Goal: Navigation & Orientation: Find specific page/section

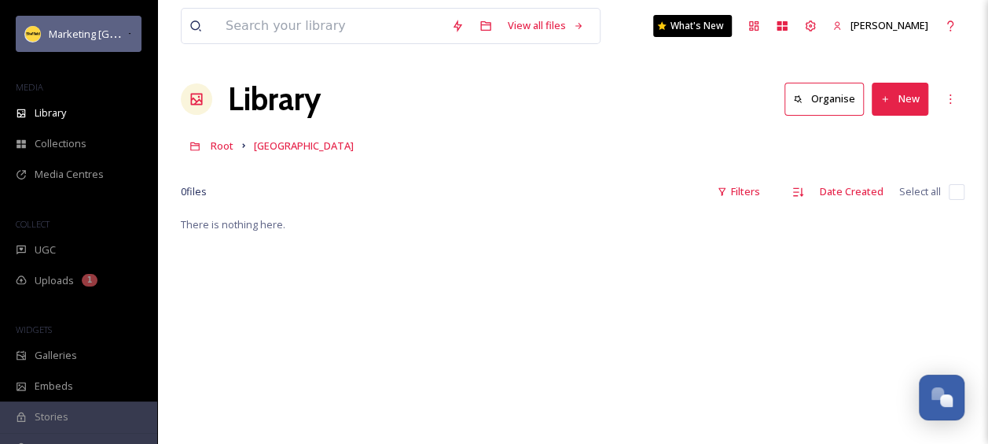
click at [57, 42] on div "Marketing [GEOGRAPHIC_DATA]" at bounding box center [88, 33] width 78 height 19
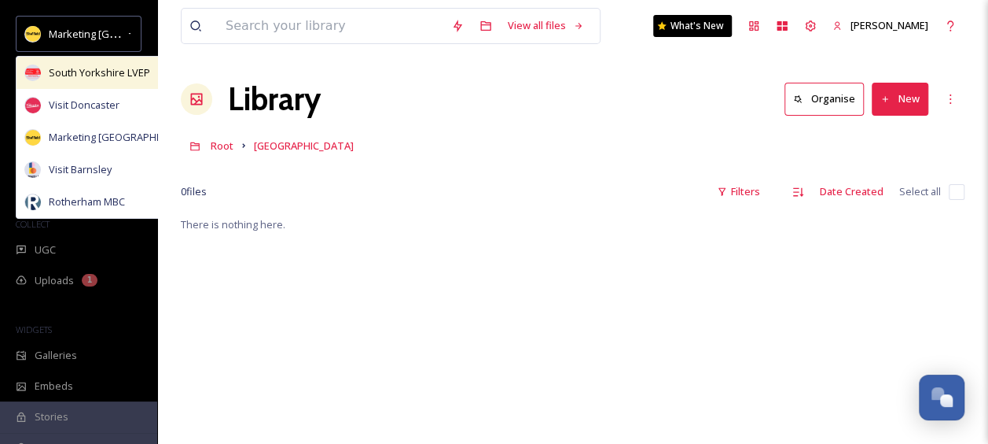
click at [88, 77] on span "South Yorkshire LVEP" at bounding box center [99, 72] width 101 height 15
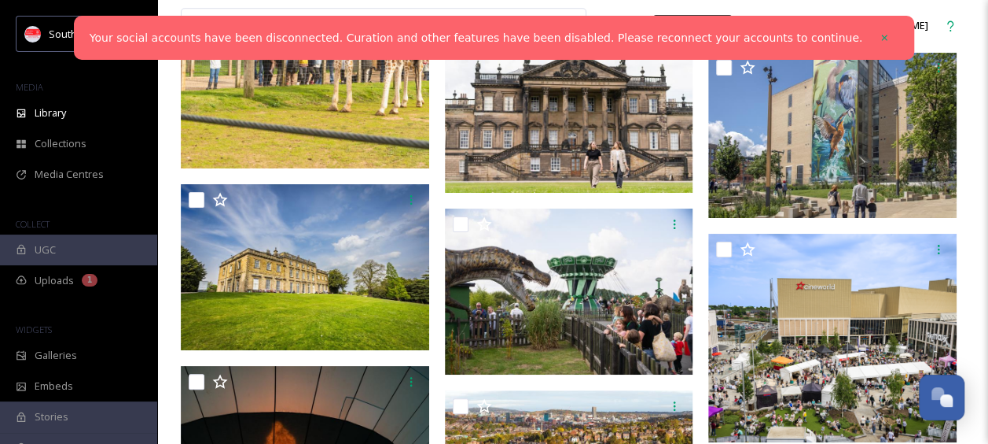
scroll to position [9498, 0]
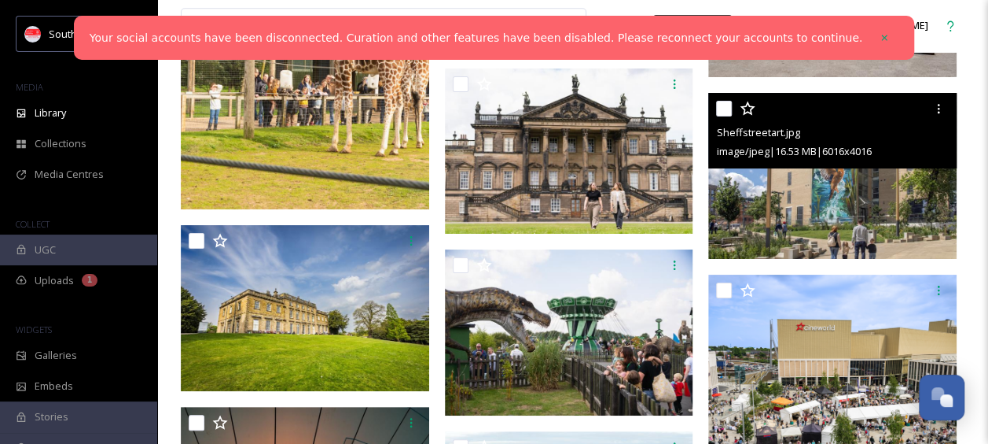
click at [811, 209] on img at bounding box center [833, 176] width 248 height 166
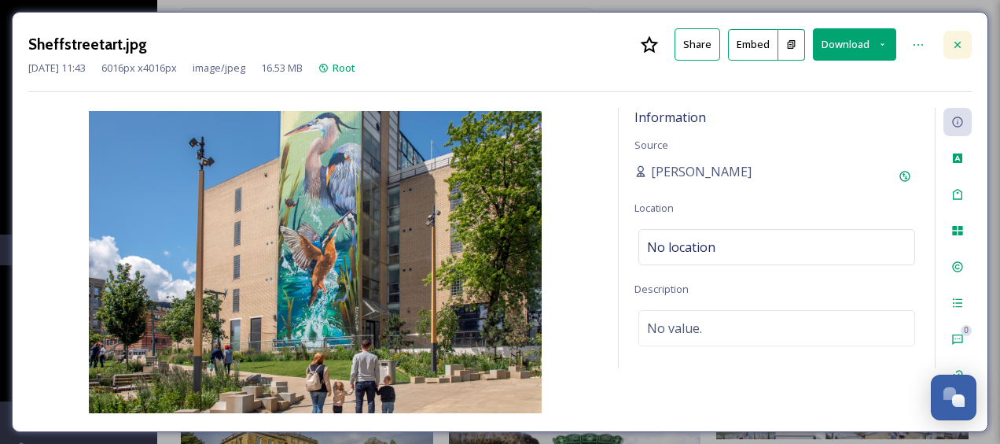
click at [955, 50] on div at bounding box center [958, 45] width 28 height 28
